Goal: Use online tool/utility: Utilize a website feature to perform a specific function

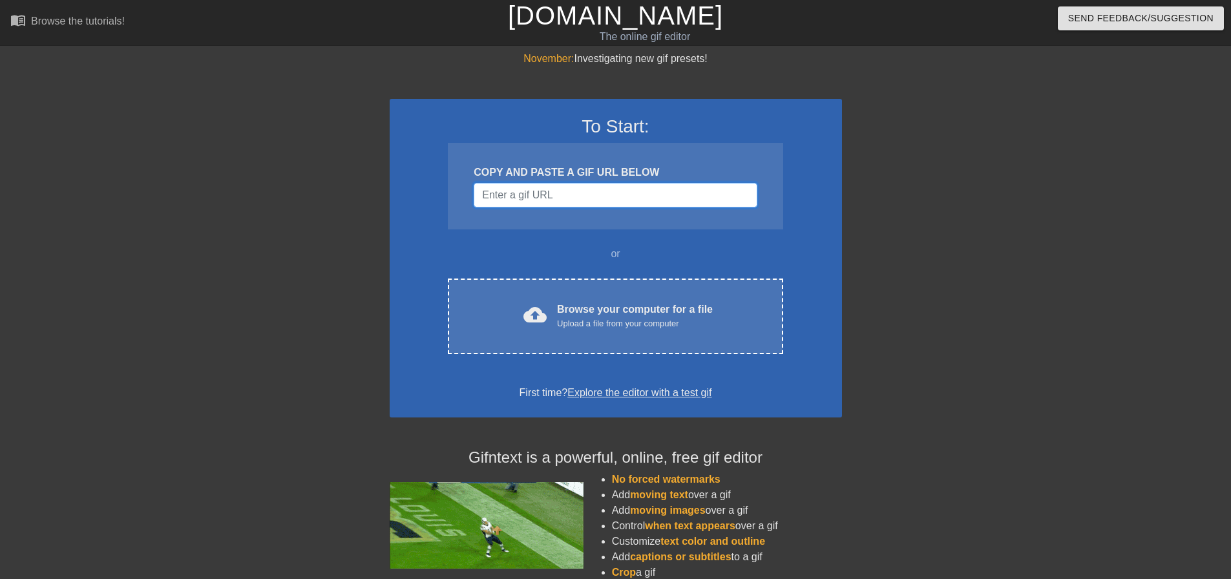
click at [540, 190] on input "Username" at bounding box center [615, 195] width 283 height 25
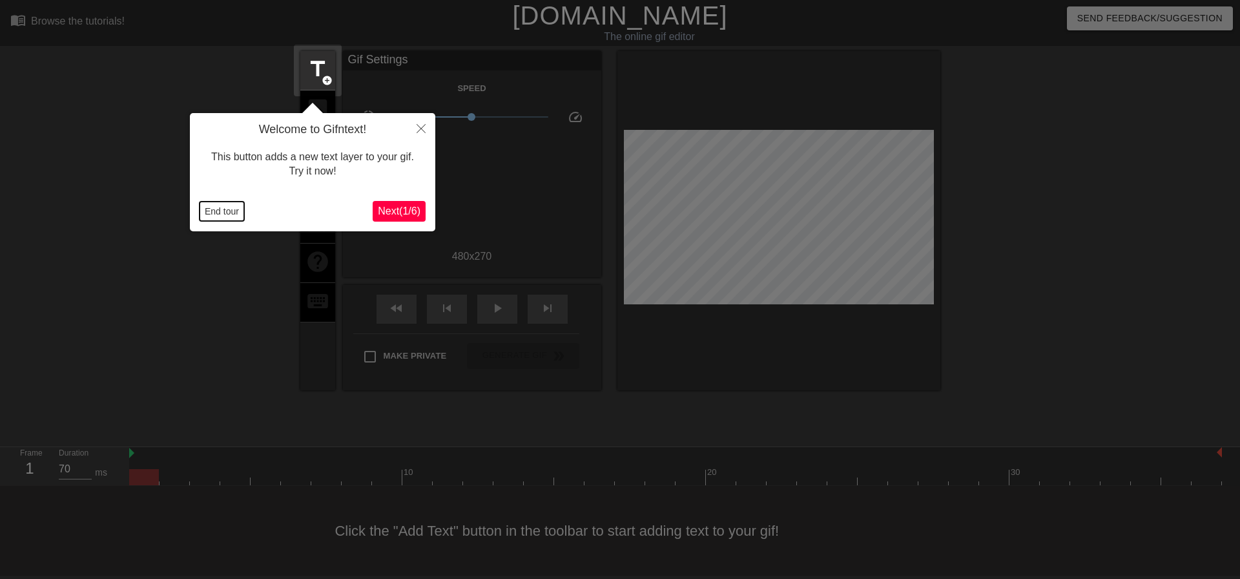
click at [223, 213] on button "End tour" at bounding box center [222, 211] width 45 height 19
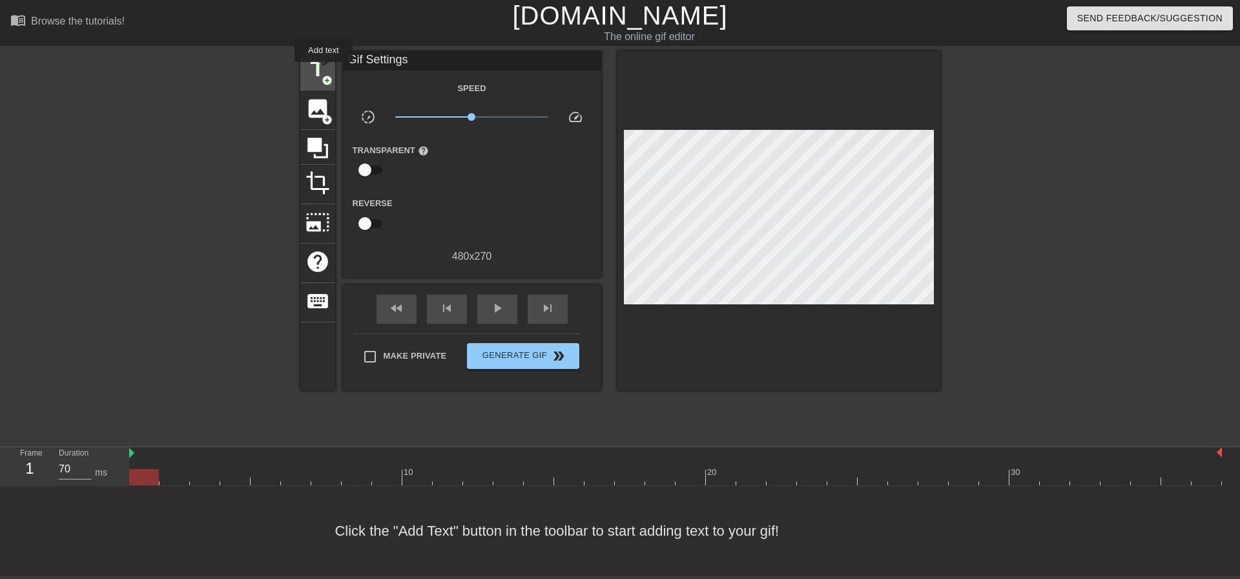
click at [324, 71] on span "title" at bounding box center [318, 69] width 25 height 25
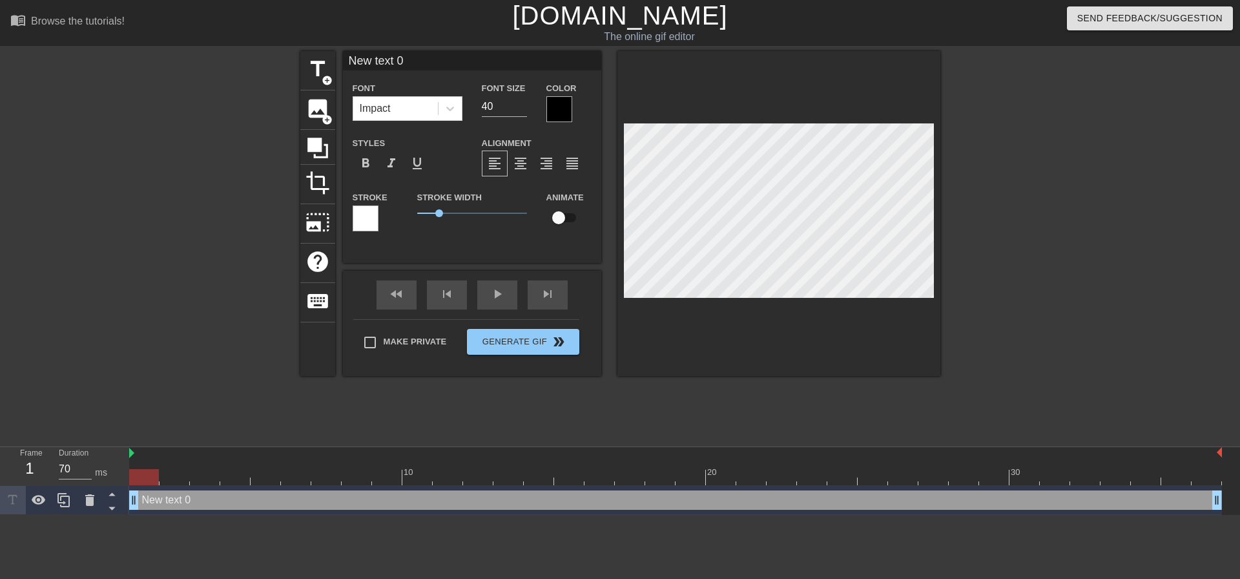
type input "M"
type textarea "M"
type input "MO"
type textarea "MO"
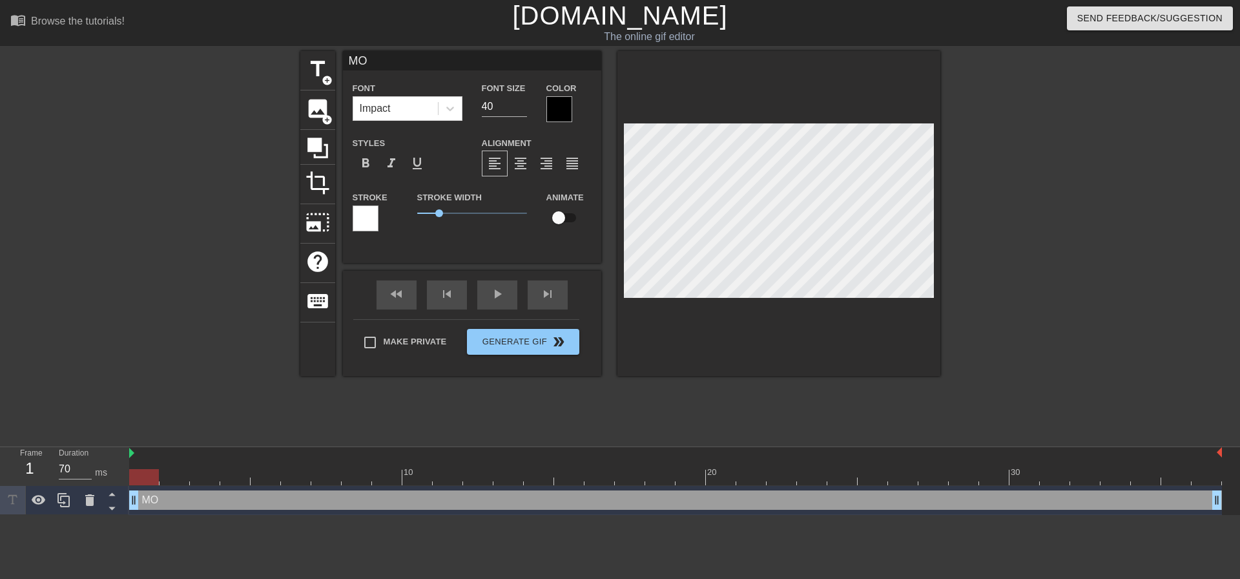
click at [568, 219] on input "checkbox" at bounding box center [559, 217] width 74 height 25
checkbox input "true"
click at [1049, 266] on div "title add_circle image add_circle crop photo_size_select_large help keyboard MO…" at bounding box center [620, 245] width 1240 height 388
type input "70"
click at [315, 70] on span "title" at bounding box center [318, 69] width 25 height 25
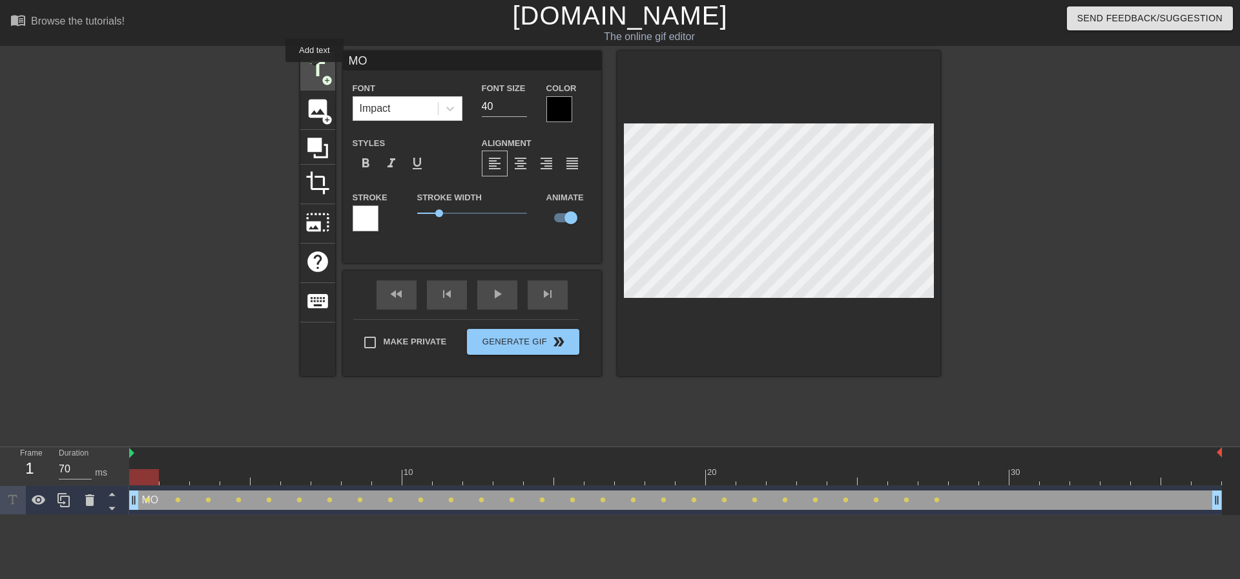
type input "New text 1"
checkbox input "false"
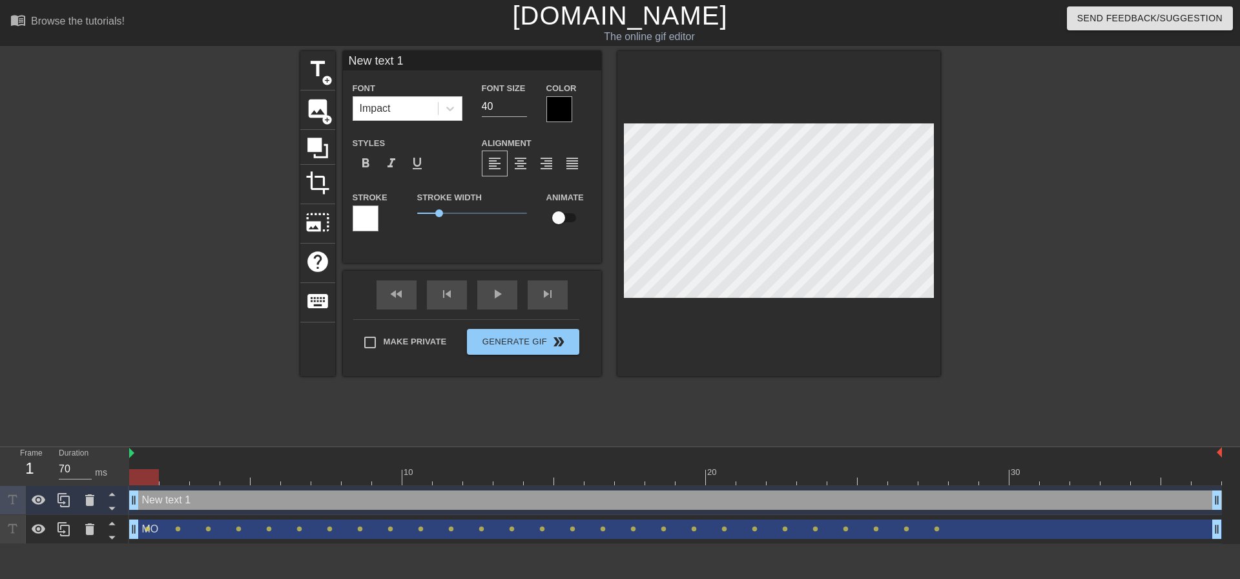
scroll to position [2, 4]
type input "c"
type textarea "c"
type input "co"
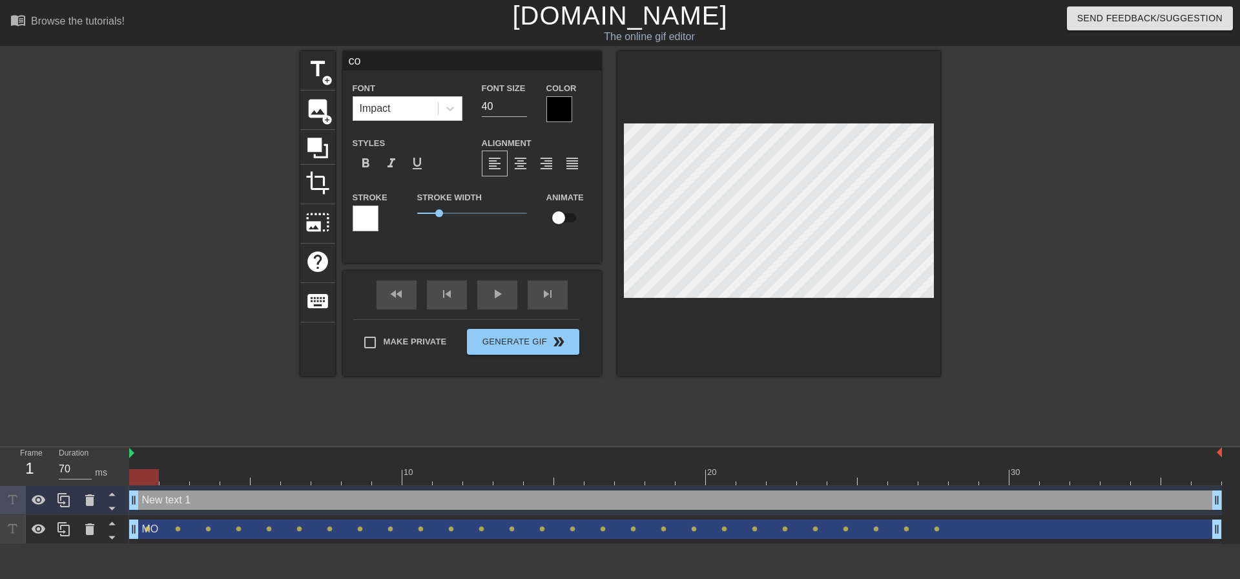
type textarea "co"
click at [559, 225] on input "checkbox" at bounding box center [559, 217] width 74 height 25
checkbox input "true"
click at [496, 288] on div "fast_rewind skip_previous play_arrow skip_next" at bounding box center [472, 295] width 211 height 48
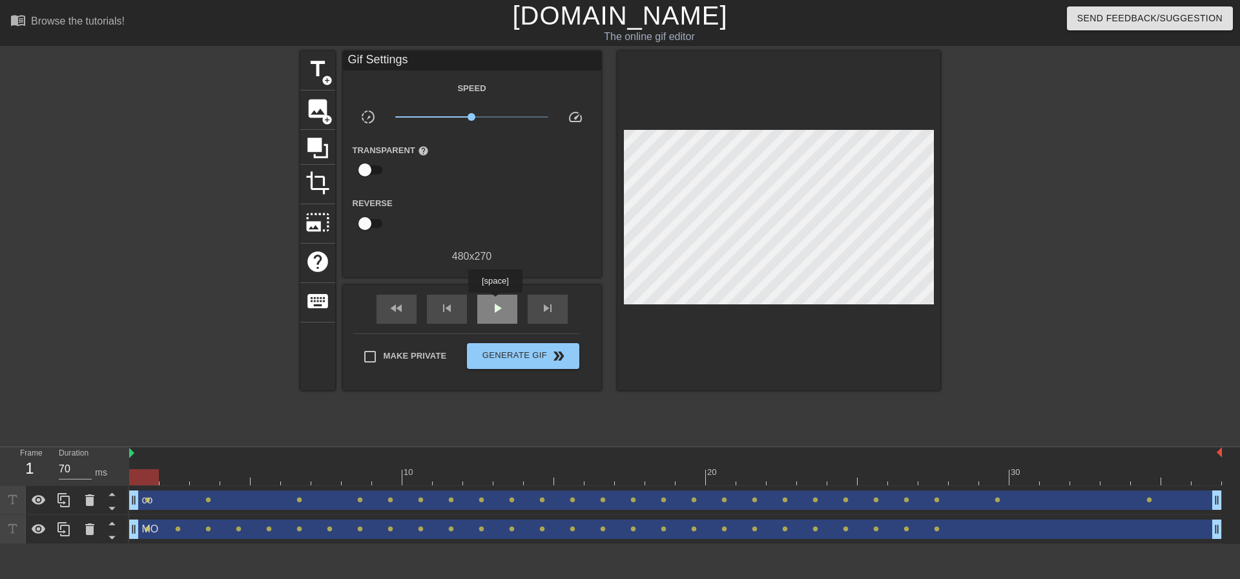
click at [495, 302] on span "play_arrow" at bounding box center [498, 308] width 16 height 16
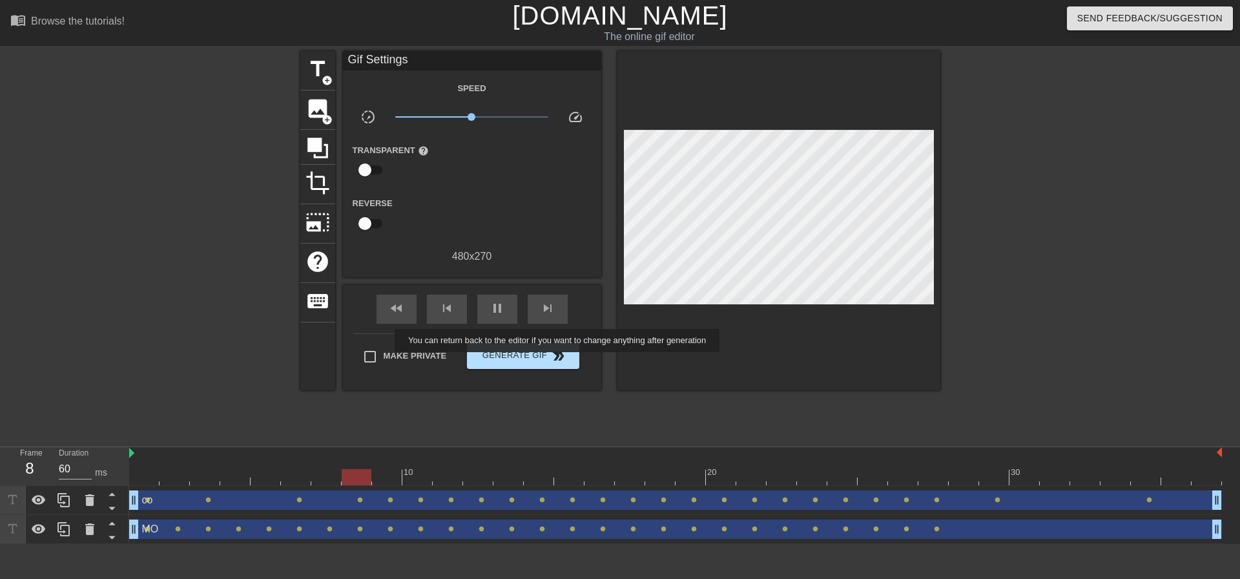
type input "70"
click at [556, 356] on span "double_arrow" at bounding box center [559, 356] width 16 height 16
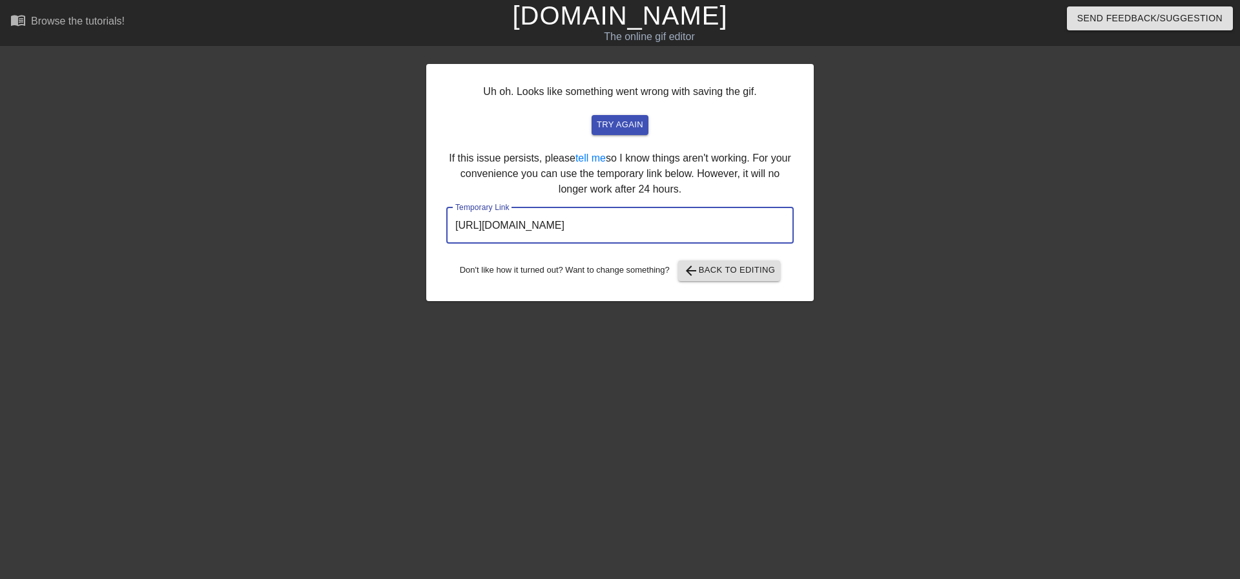
click at [682, 225] on input "[URL][DOMAIN_NAME]" at bounding box center [620, 225] width 348 height 36
